Goal: Task Accomplishment & Management: Manage account settings

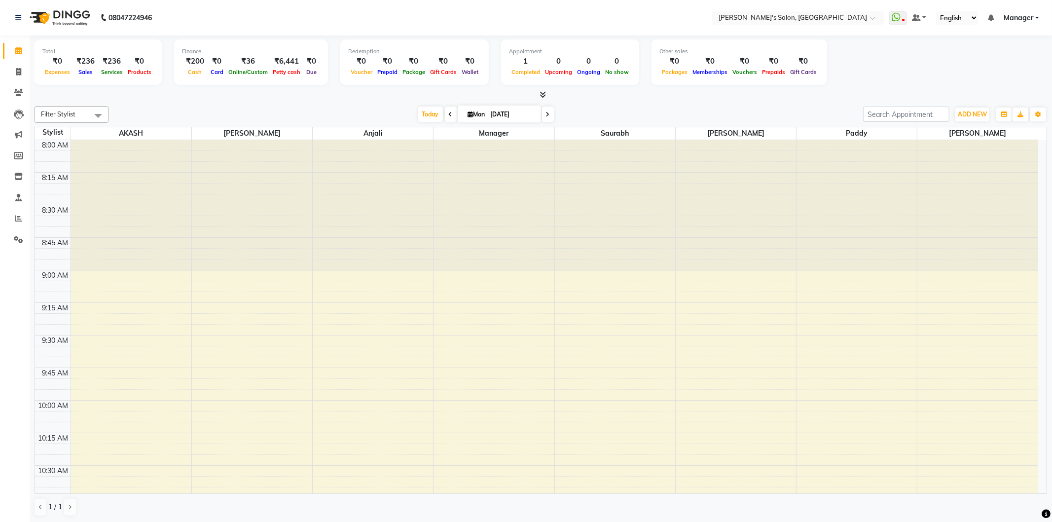
click at [1038, 13] on link "Manager" at bounding box center [1022, 18] width 36 height 10
click at [1021, 73] on link "Sign out" at bounding box center [989, 67] width 90 height 15
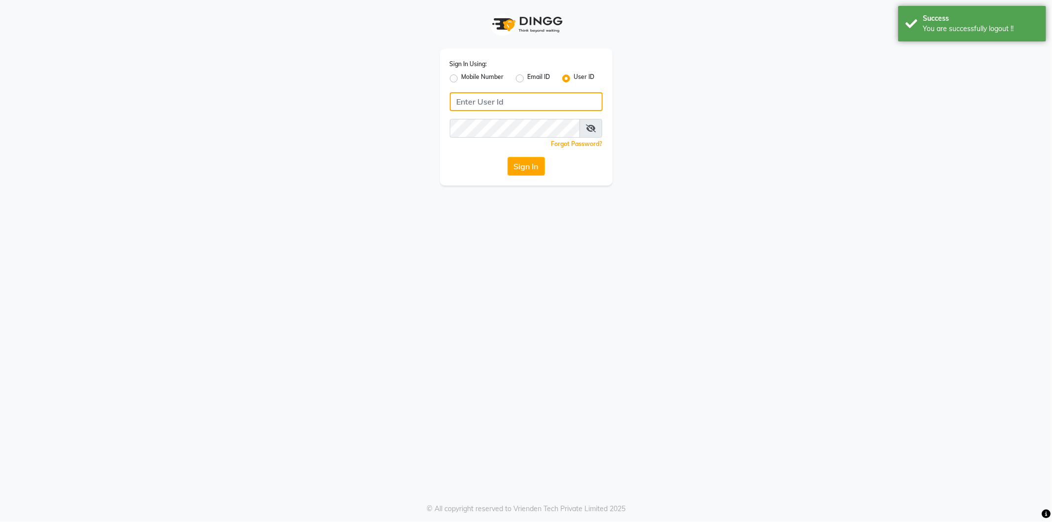
type input "8279543673"
click at [462, 77] on label "Mobile Number" at bounding box center [483, 79] width 42 height 12
click at [462, 77] on input "Mobile Number" at bounding box center [465, 76] width 6 height 6
radio input "true"
radio input "false"
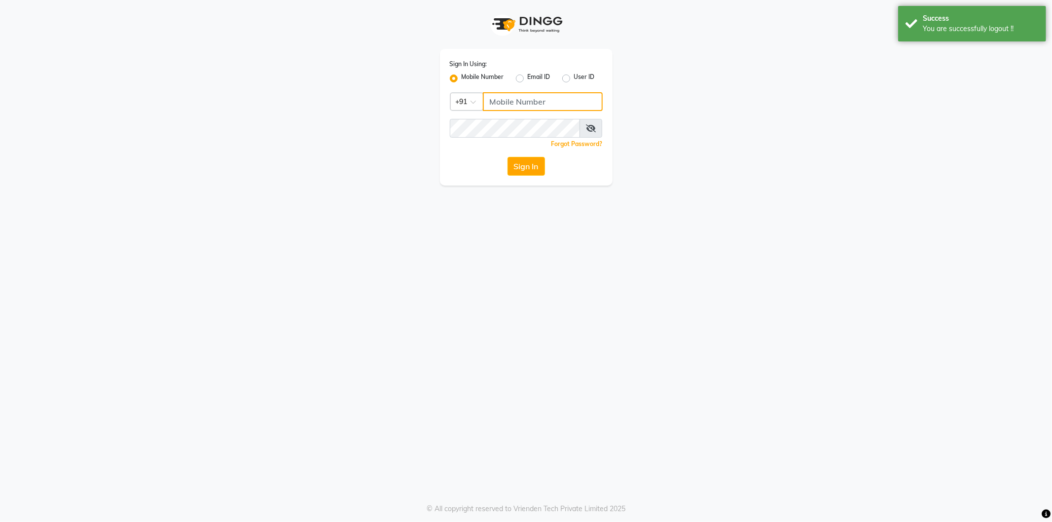
click at [544, 107] on input "Username" at bounding box center [543, 101] width 120 height 19
type input "8279543673"
drag, startPoint x: 518, startPoint y: 170, endPoint x: 481, endPoint y: 89, distance: 88.7
click at [517, 163] on button "Sign In" at bounding box center [526, 166] width 37 height 19
